Goal: Use online tool/utility: Utilize a website feature to perform a specific function

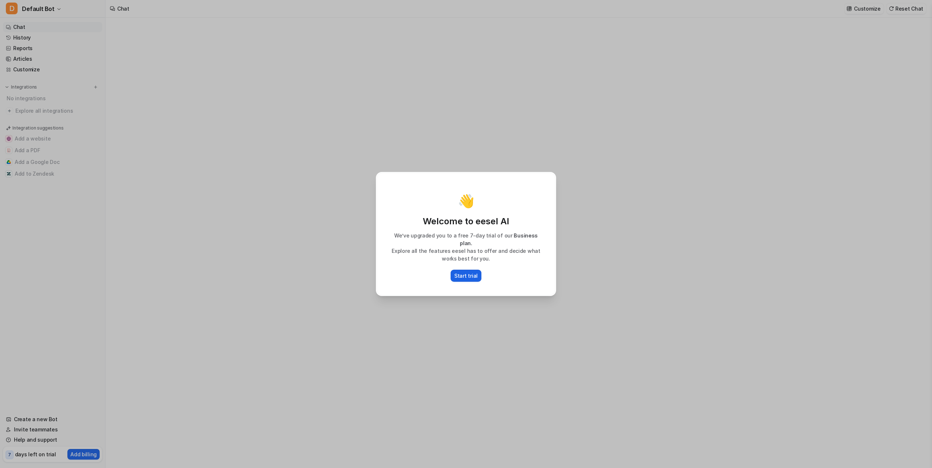
type textarea "**********"
click at [469, 272] on p "Start trial" at bounding box center [465, 276] width 23 height 8
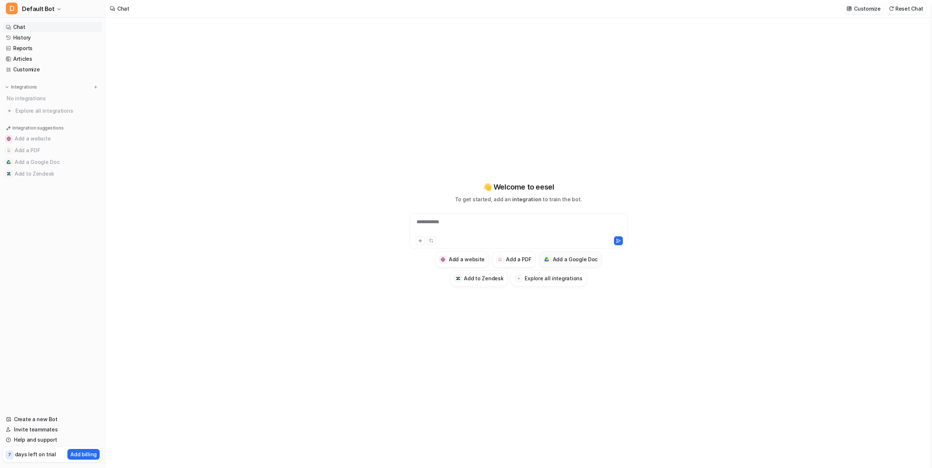
click at [565, 260] on h3 "Add a Google Doc" at bounding box center [575, 260] width 45 height 8
